Goal: Information Seeking & Learning: Learn about a topic

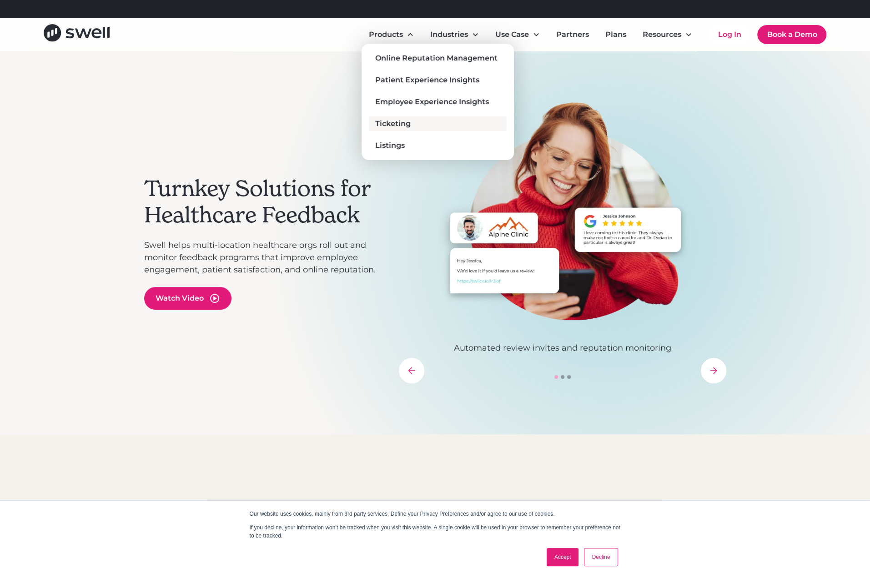
click at [399, 123] on div "Ticketing" at bounding box center [392, 123] width 35 height 11
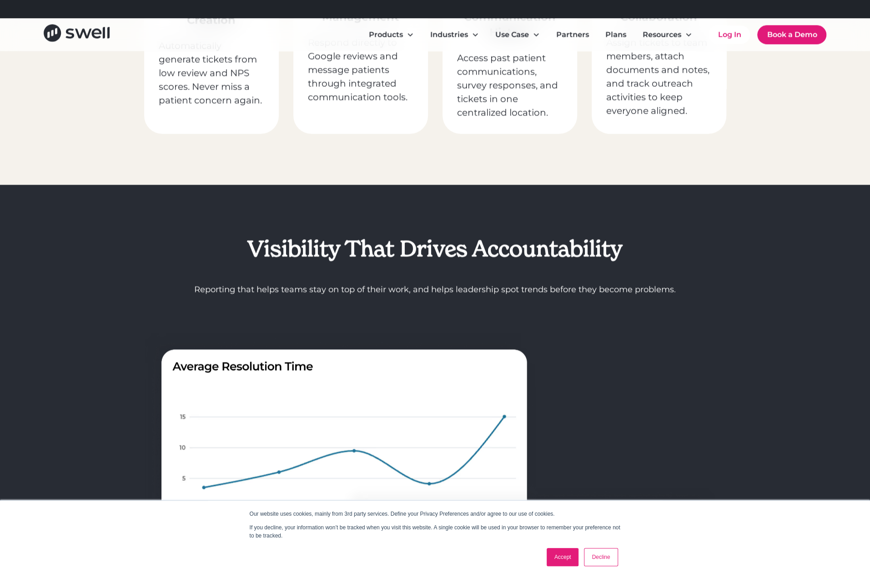
scroll to position [1046, 0]
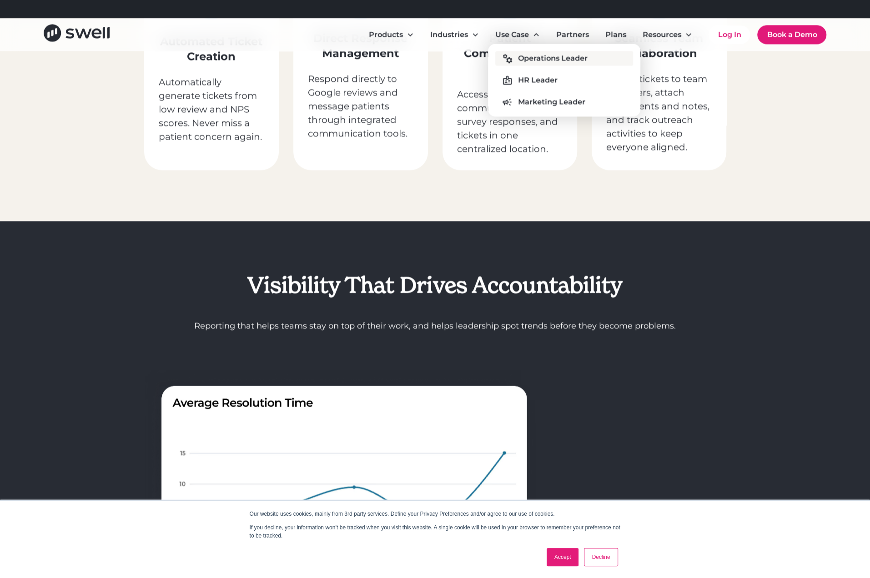
click at [536, 59] on div "Operations Leader" at bounding box center [553, 58] width 70 height 11
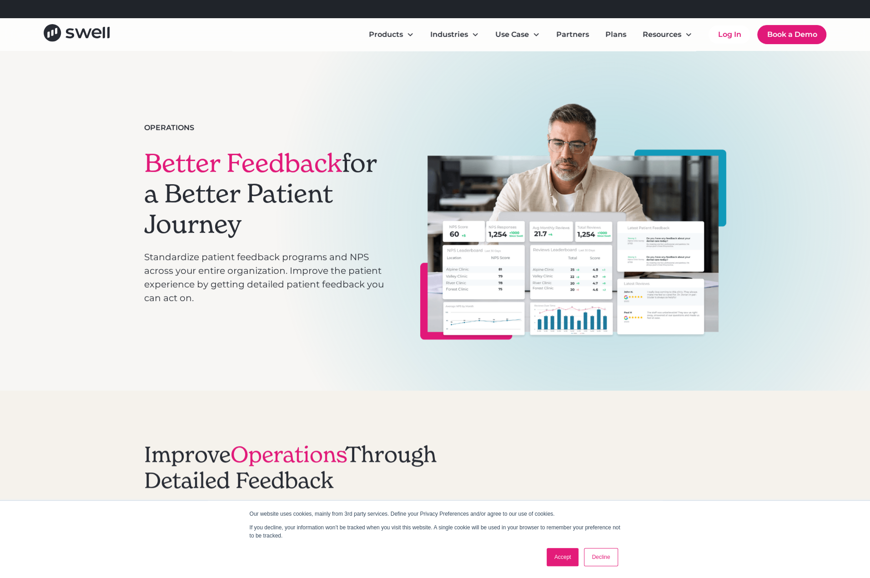
click at [556, 561] on link "Accept" at bounding box center [563, 557] width 32 height 18
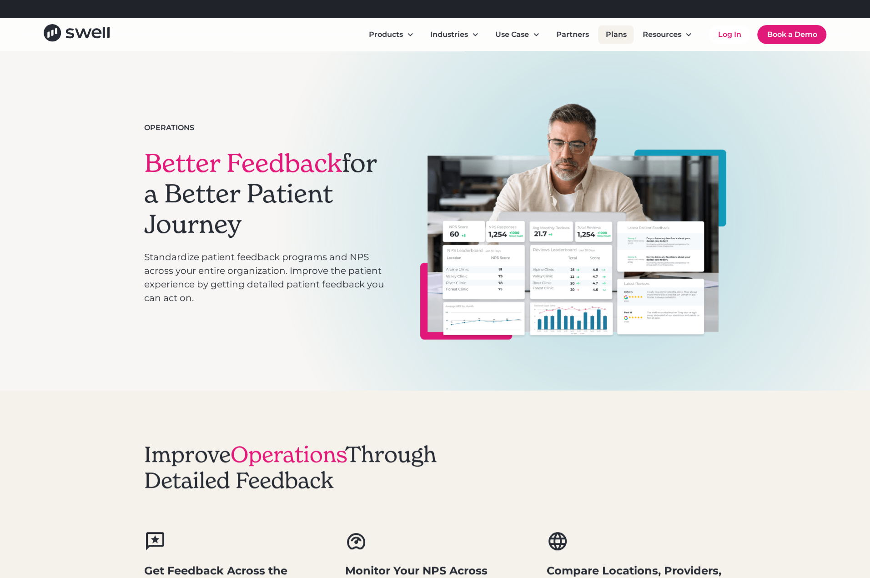
click at [615, 39] on link "Plans" at bounding box center [615, 34] width 35 height 18
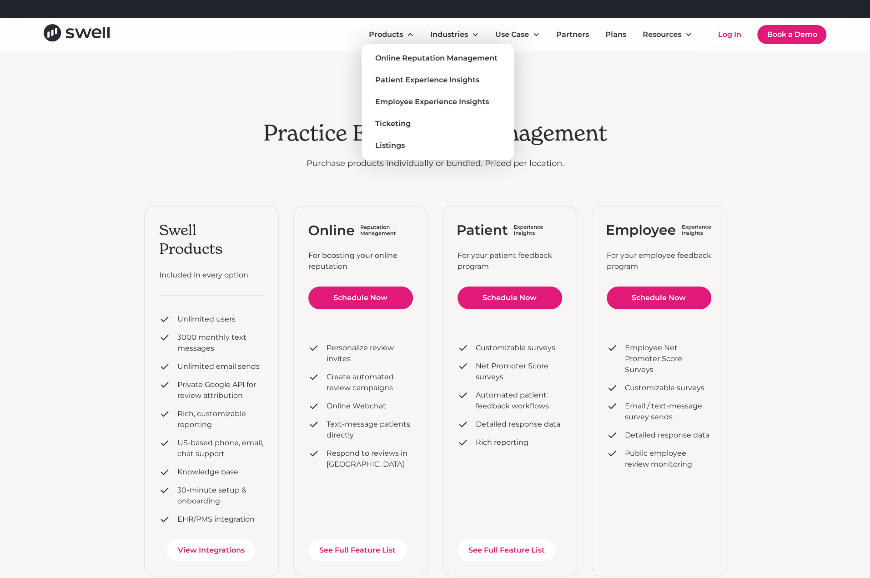
click at [393, 66] on div "Online Reputation Management Patient Experience Insights Employee Experience In…" at bounding box center [437, 102] width 137 height 102
click at [396, 63] on div "Online Reputation Management" at bounding box center [436, 58] width 122 height 11
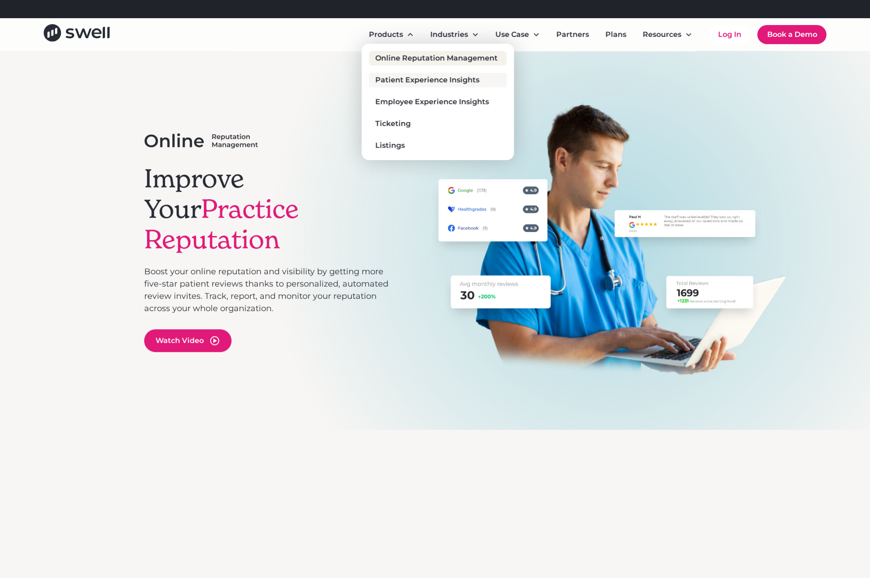
click at [404, 82] on div "Patient Experience Insights" at bounding box center [427, 80] width 104 height 11
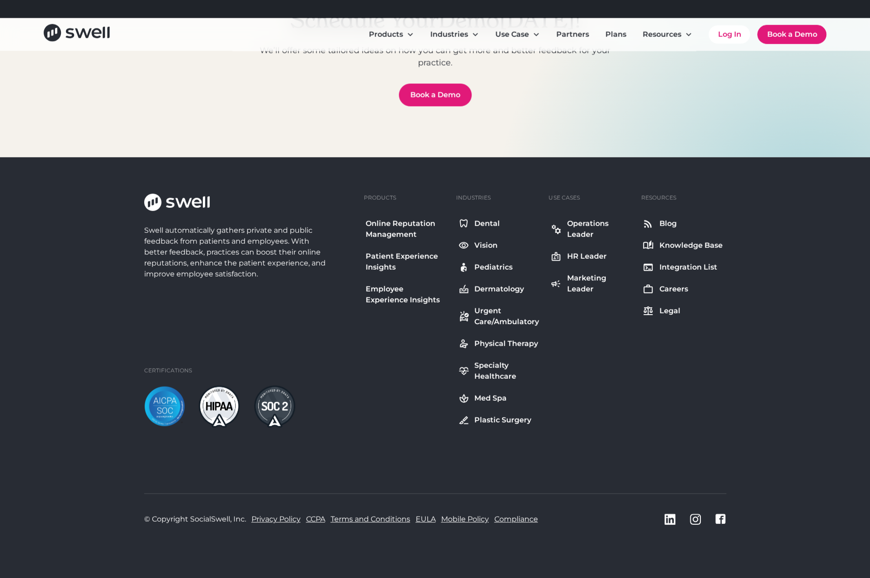
scroll to position [4535, 0]
